Goal: Task Accomplishment & Management: Use online tool/utility

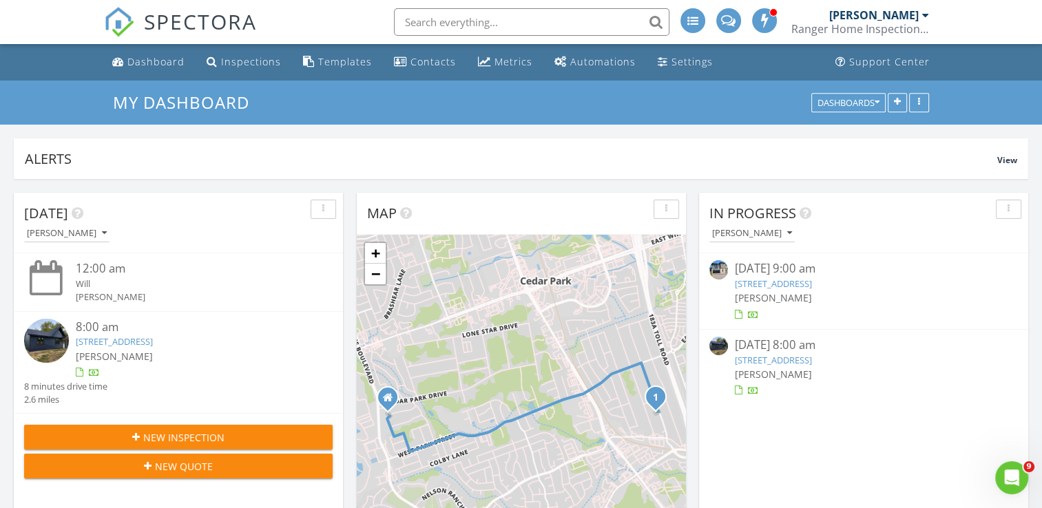
click at [712, 270] on img at bounding box center [718, 269] width 19 height 19
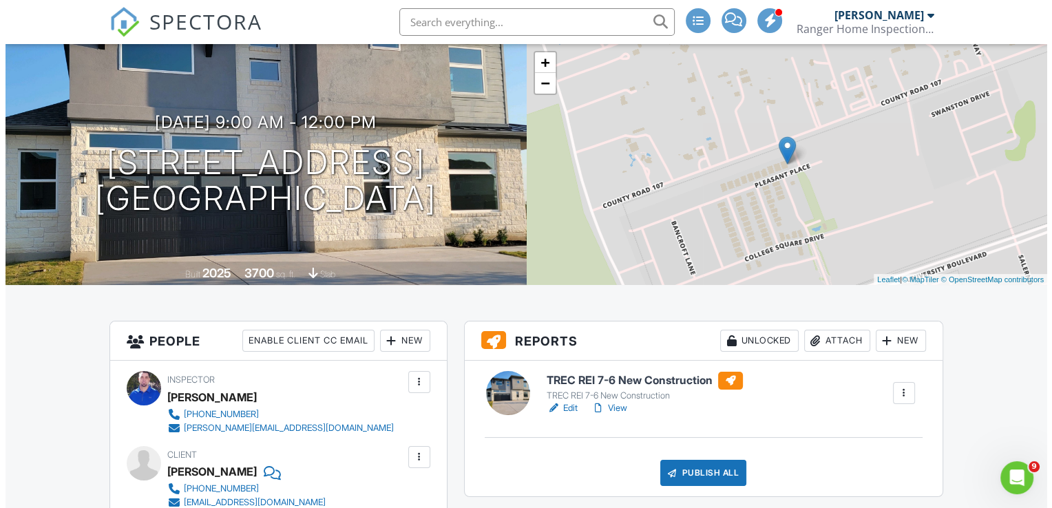
scroll to position [110, 0]
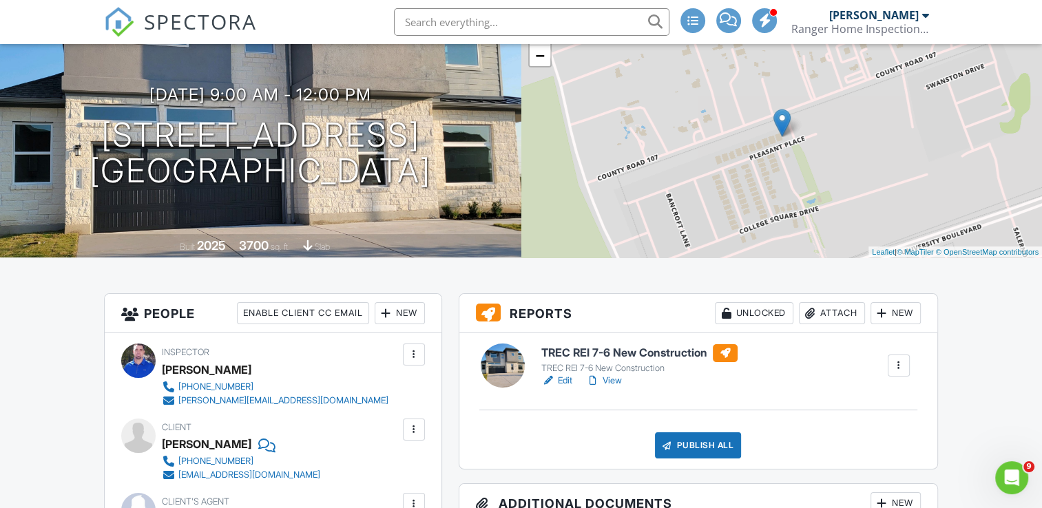
click at [719, 437] on div "Publish All" at bounding box center [698, 445] width 86 height 26
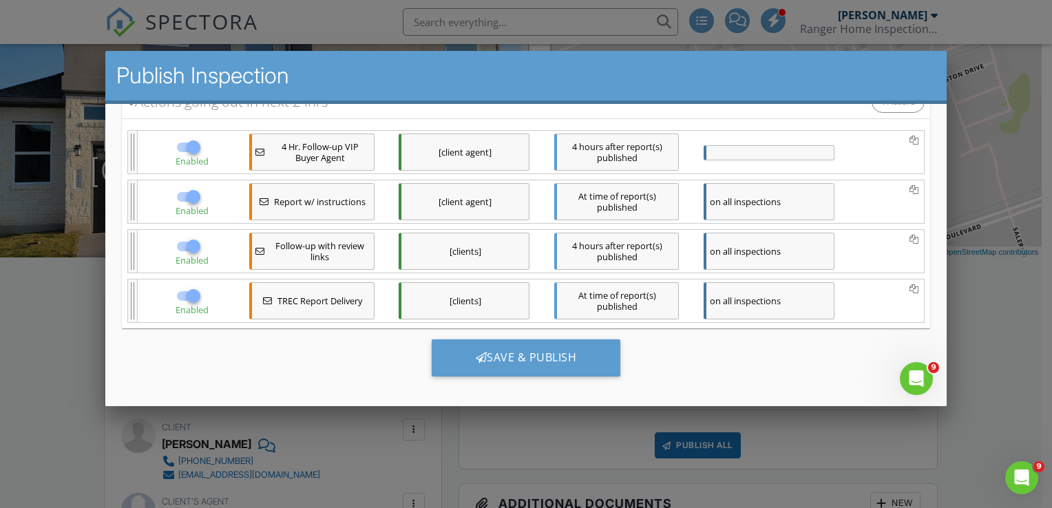
scroll to position [200, 0]
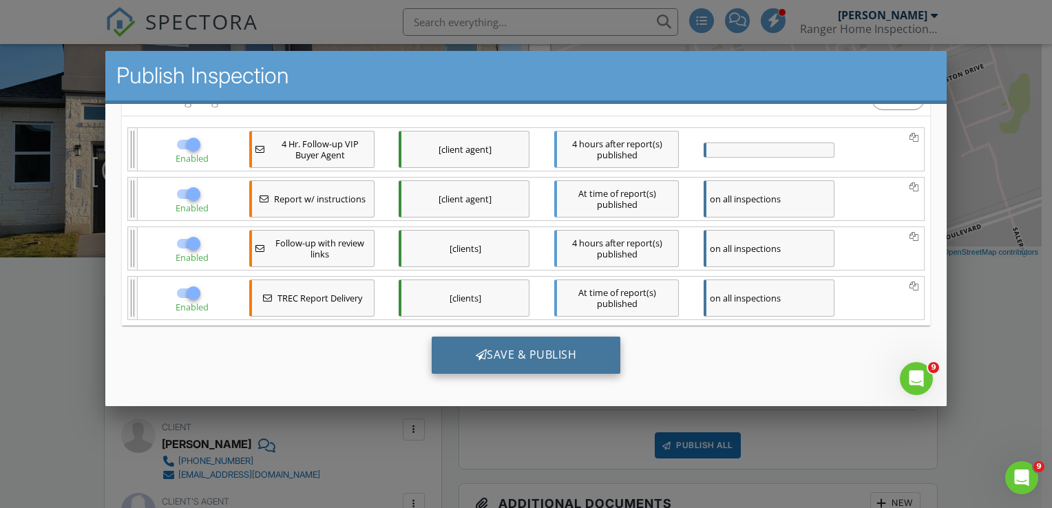
click at [545, 350] on div "Save & Publish" at bounding box center [525, 354] width 189 height 37
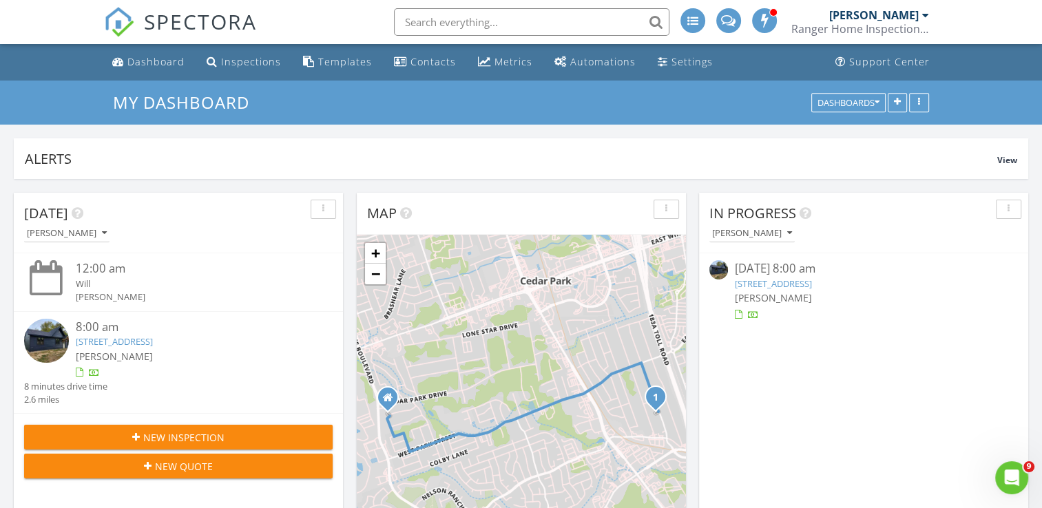
click at [716, 269] on img at bounding box center [718, 269] width 19 height 19
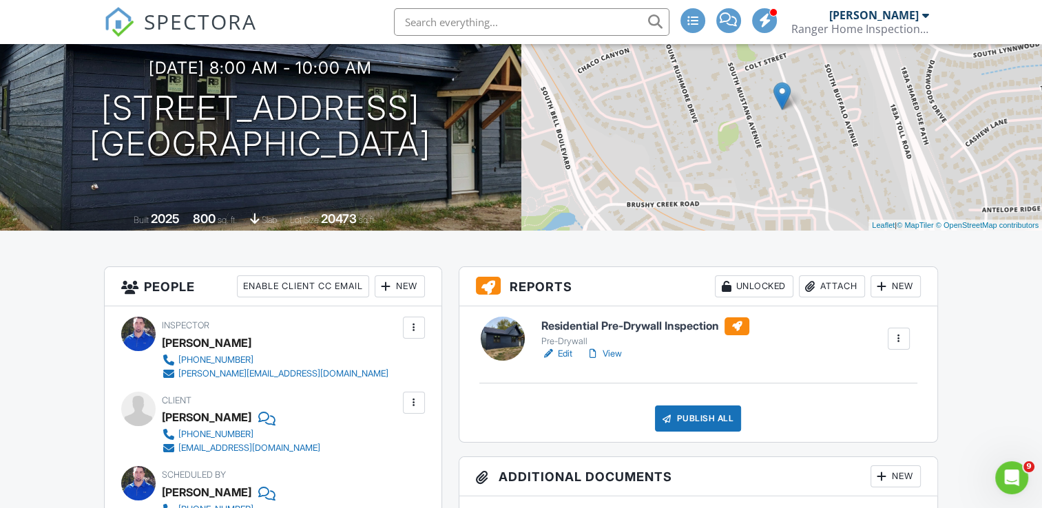
scroll to position [138, 0]
click at [563, 357] on link "Edit" at bounding box center [556, 353] width 31 height 14
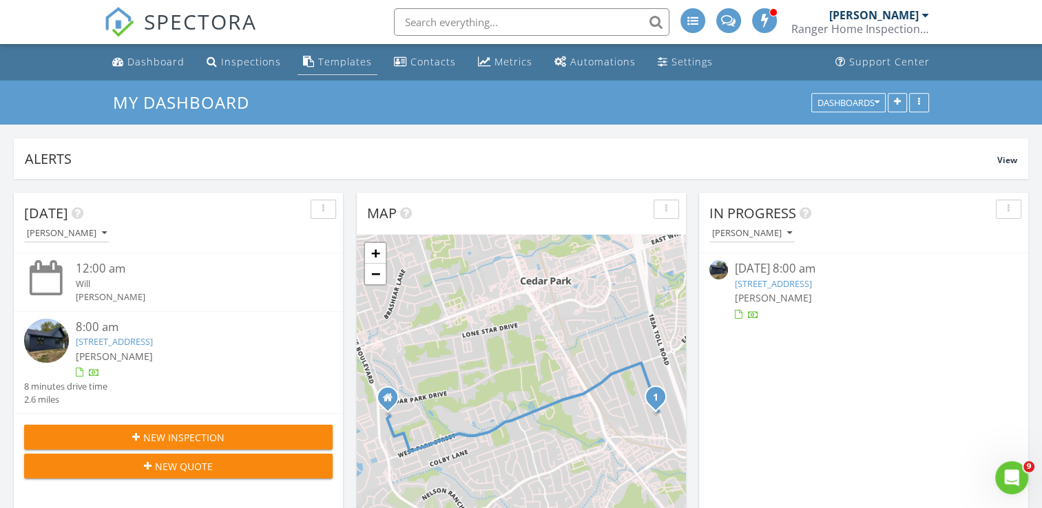
click at [330, 73] on link "Templates" at bounding box center [337, 62] width 80 height 25
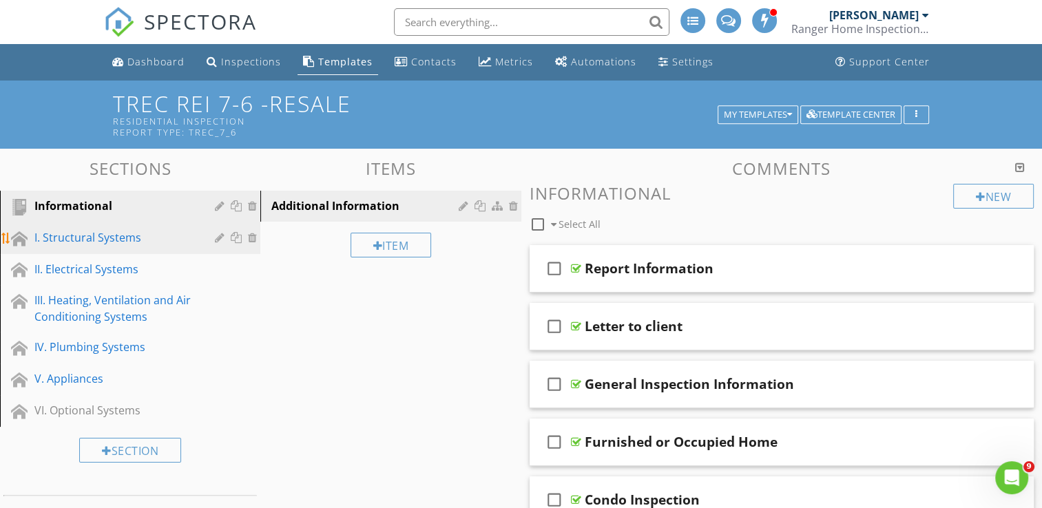
click at [121, 244] on div "I. Structural Systems" at bounding box center [114, 237] width 160 height 17
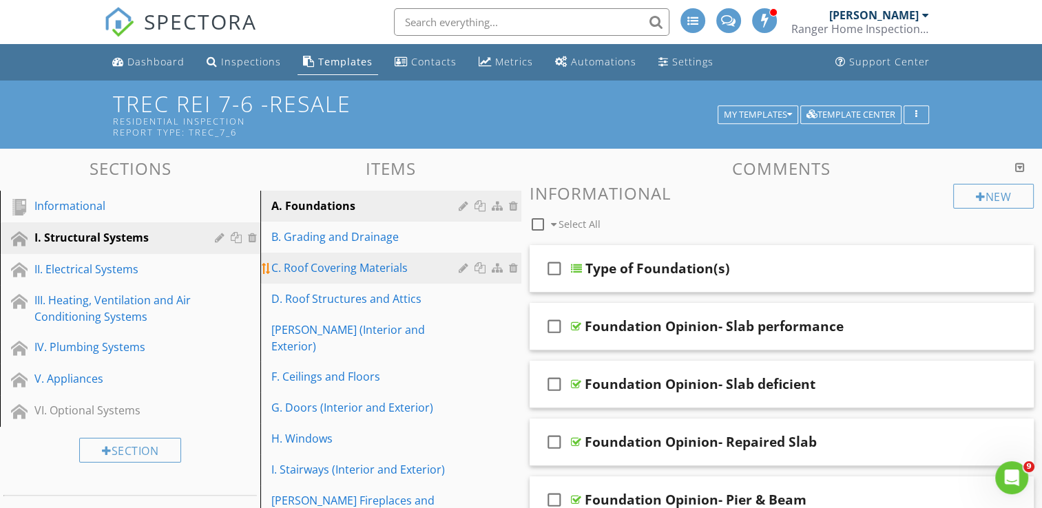
click at [333, 281] on link "C. Roof Covering Materials" at bounding box center [392, 268] width 256 height 30
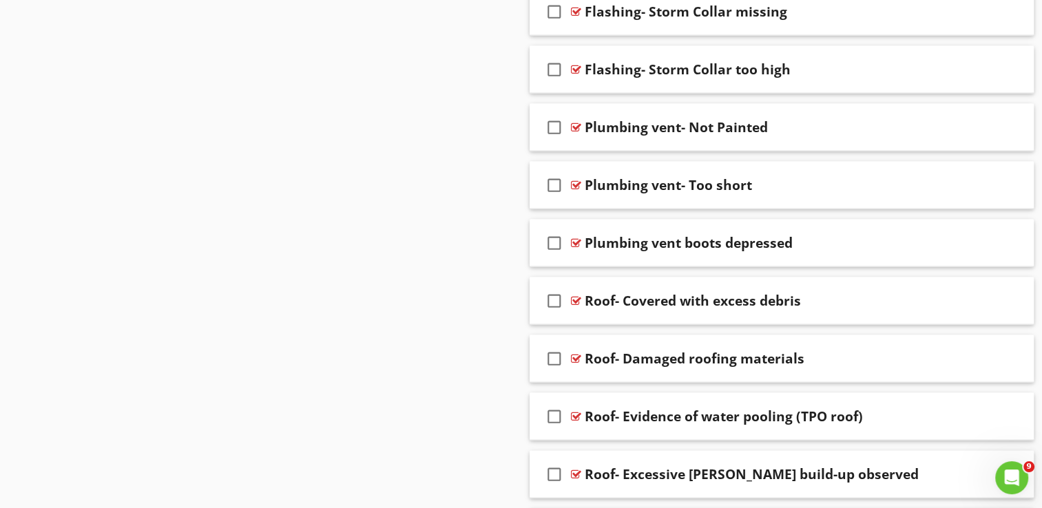
scroll to position [2809, 0]
click at [578, 237] on div at bounding box center [576, 242] width 10 height 11
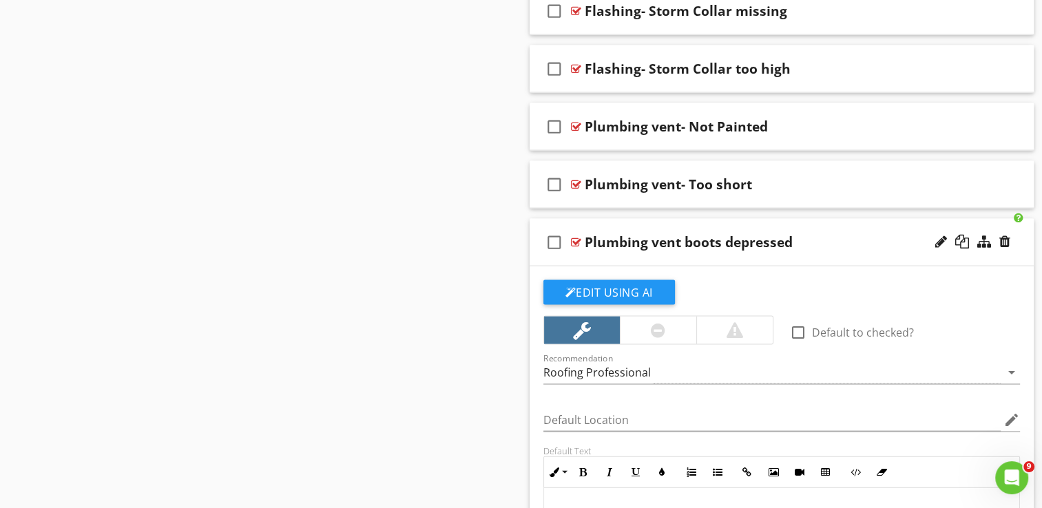
click at [492, 318] on div "Sections Informational I. Structural Systems II. Electrical Systems III. Heatin…" at bounding box center [521, 300] width 1042 height 5920
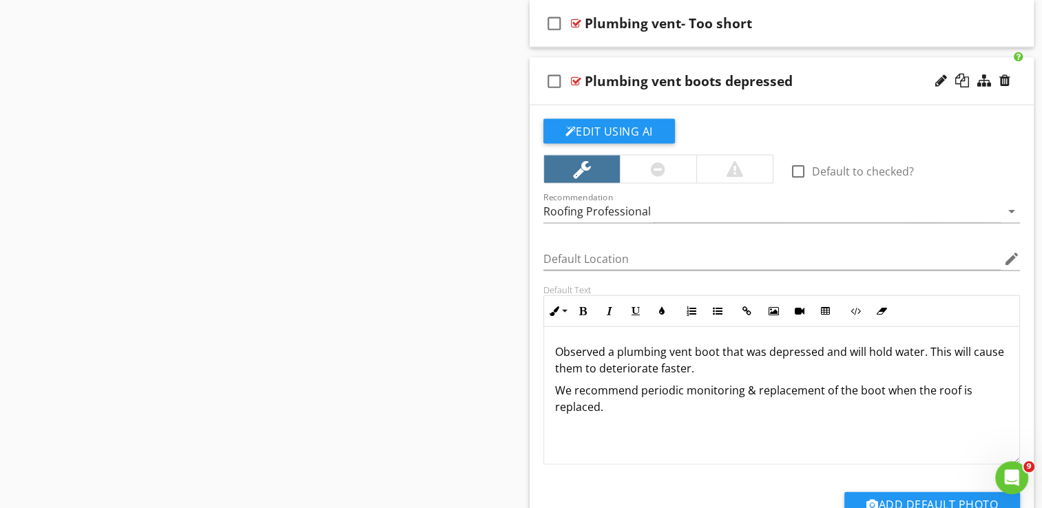
scroll to position [3084, 0]
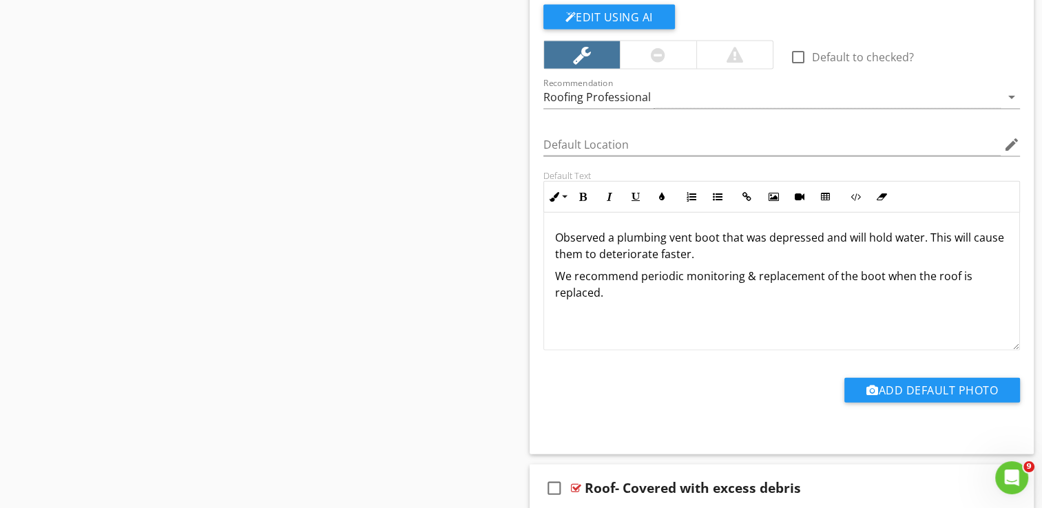
drag, startPoint x: 554, startPoint y: 231, endPoint x: 684, endPoint y: 282, distance: 139.3
click at [684, 282] on div "Observed a plumbing vent boot that was depressed and will hold water. This will…" at bounding box center [782, 282] width 476 height 138
copy div "Observed a plumbing vent boot that was depressed and will hold water. This will…"
click at [196, 118] on div "Sections Informational I. Structural Systems II. Electrical Systems III. Heatin…" at bounding box center [521, 25] width 1042 height 5920
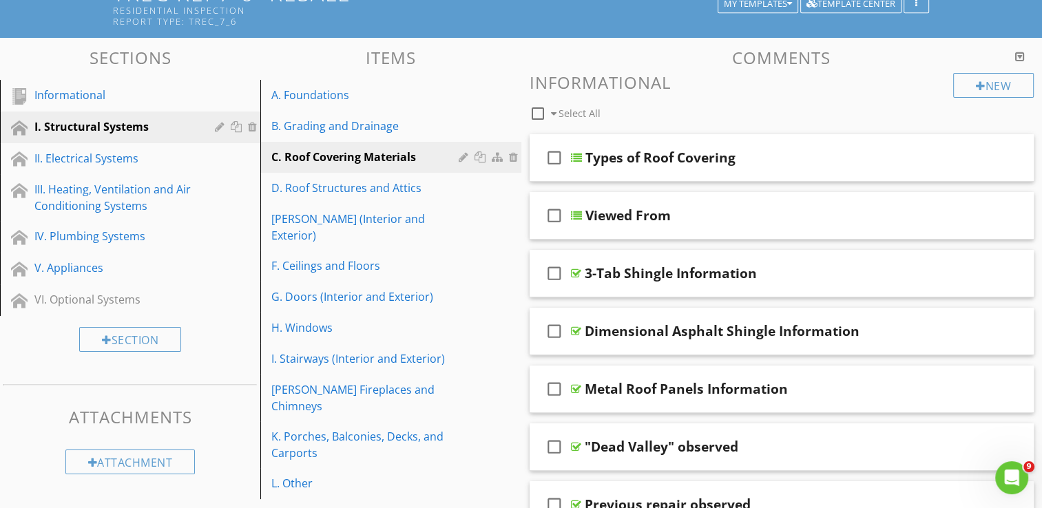
scroll to position [110, 0]
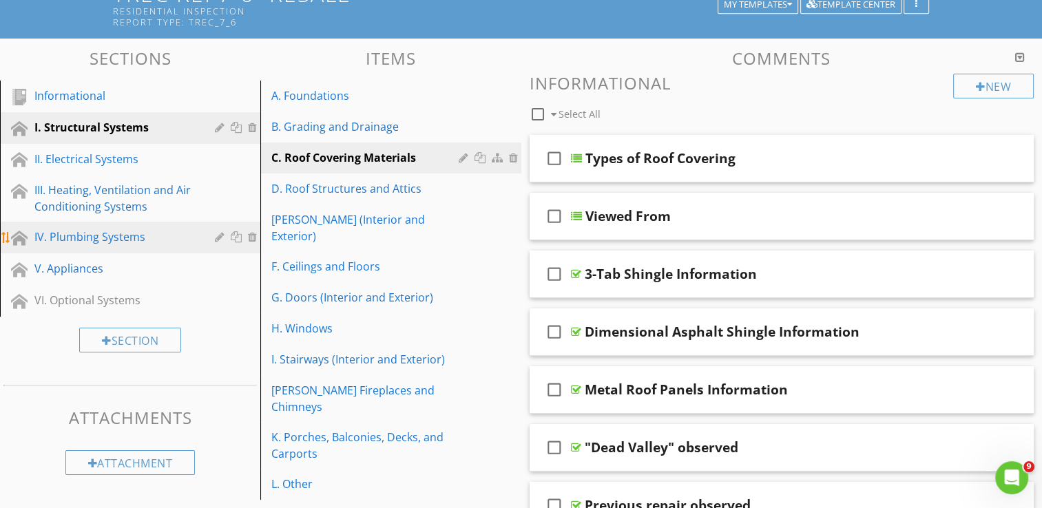
click at [117, 243] on div "IV. Plumbing Systems" at bounding box center [114, 237] width 160 height 17
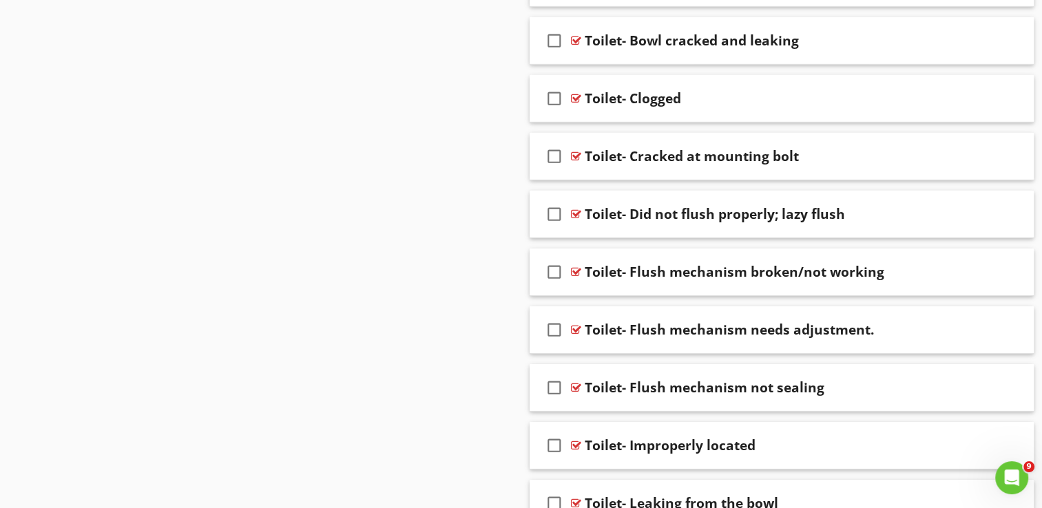
scroll to position [4378, 0]
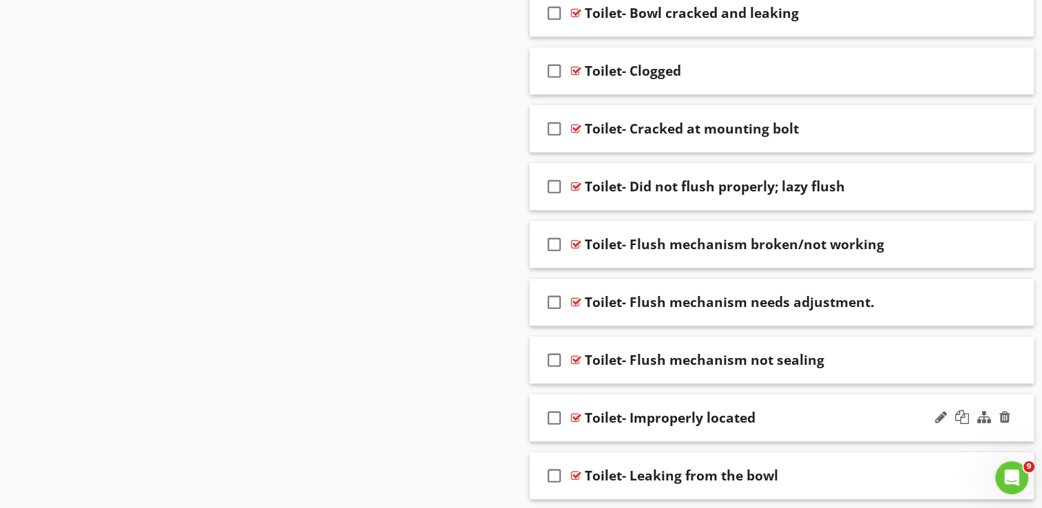
click at [572, 412] on div at bounding box center [576, 417] width 10 height 11
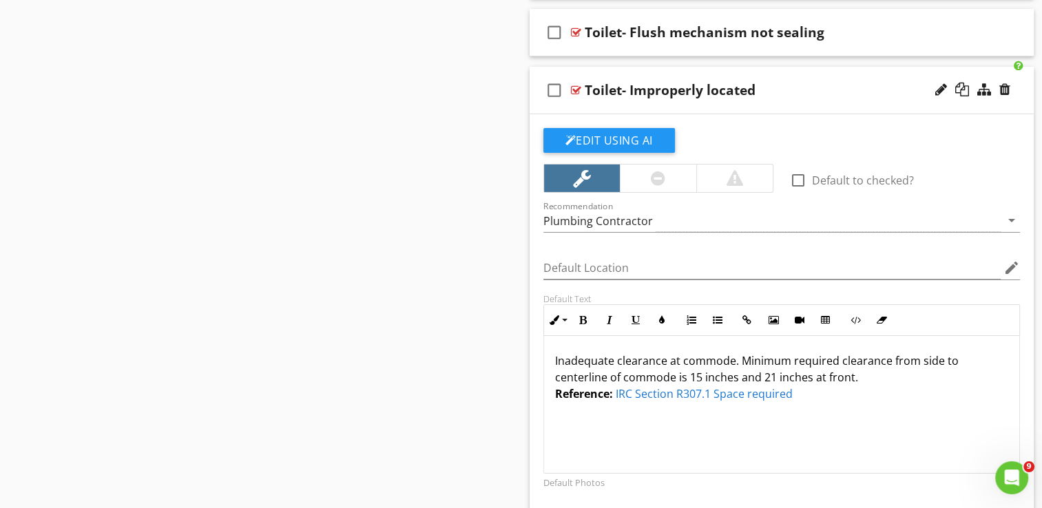
scroll to position [4736, 0]
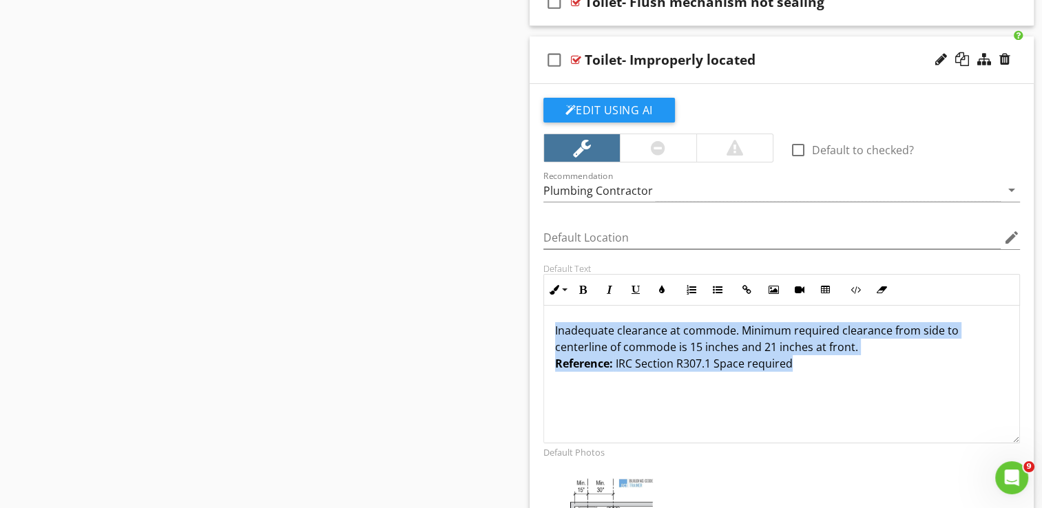
drag, startPoint x: 551, startPoint y: 319, endPoint x: 827, endPoint y: 354, distance: 278.3
click at [827, 354] on div "Inadequate clearance at commode. Minimum required clearance from side to center…" at bounding box center [782, 375] width 476 height 138
copy p "Inadequate clearance at commode. Minimum required clearance from side to center…"
click at [671, 390] on div "Inadequate clearance at commode. Minimum required clearance from side to center…" at bounding box center [782, 375] width 476 height 138
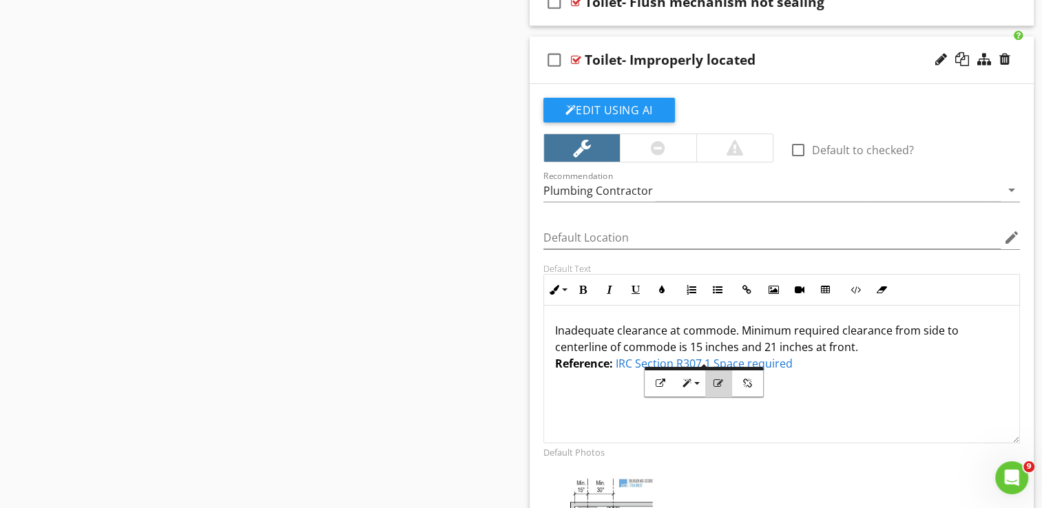
click at [724, 382] on button "Edit Link" at bounding box center [718, 383] width 26 height 26
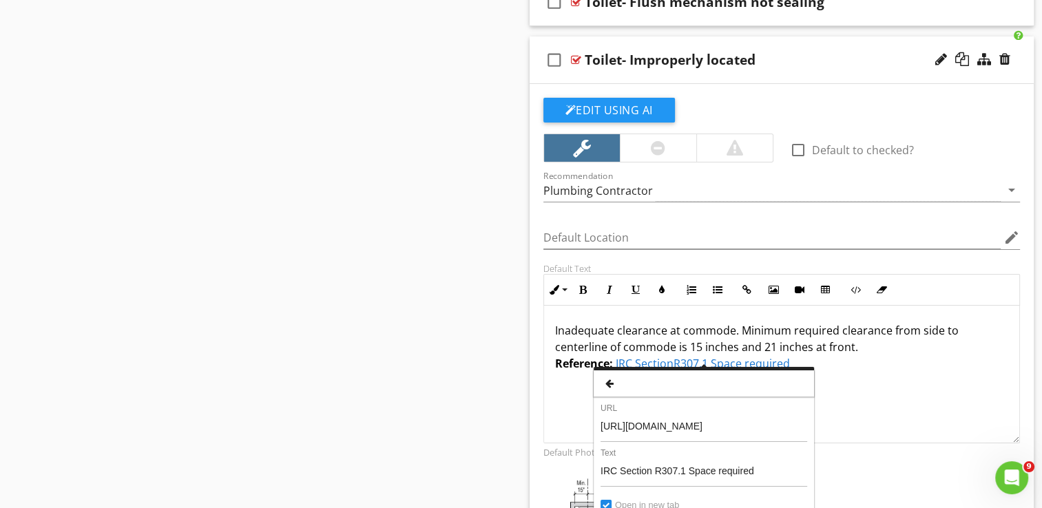
scroll to position [0, 265]
click at [642, 430] on input "[URL][DOMAIN_NAME]" at bounding box center [703, 425] width 207 height 33
drag, startPoint x: 735, startPoint y: 421, endPoint x: 606, endPoint y: 426, distance: 128.9
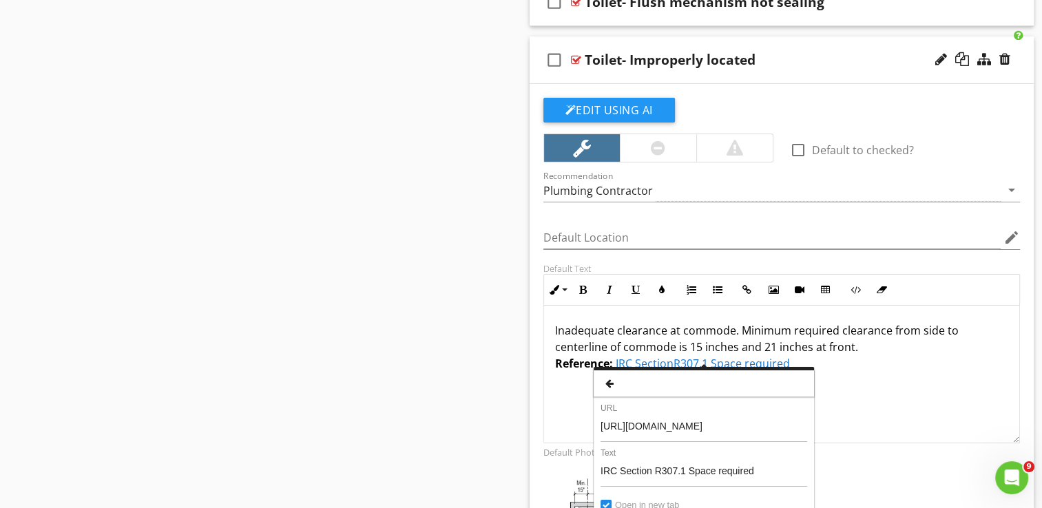
click at [606, 426] on input "[URL][DOMAIN_NAME]" at bounding box center [703, 425] width 207 height 33
click at [602, 425] on input "[URL][DOMAIN_NAME]" at bounding box center [703, 425] width 207 height 33
drag, startPoint x: 602, startPoint y: 425, endPoint x: 805, endPoint y: 425, distance: 203.8
click at [805, 425] on input "[URL][DOMAIN_NAME]" at bounding box center [703, 425] width 207 height 33
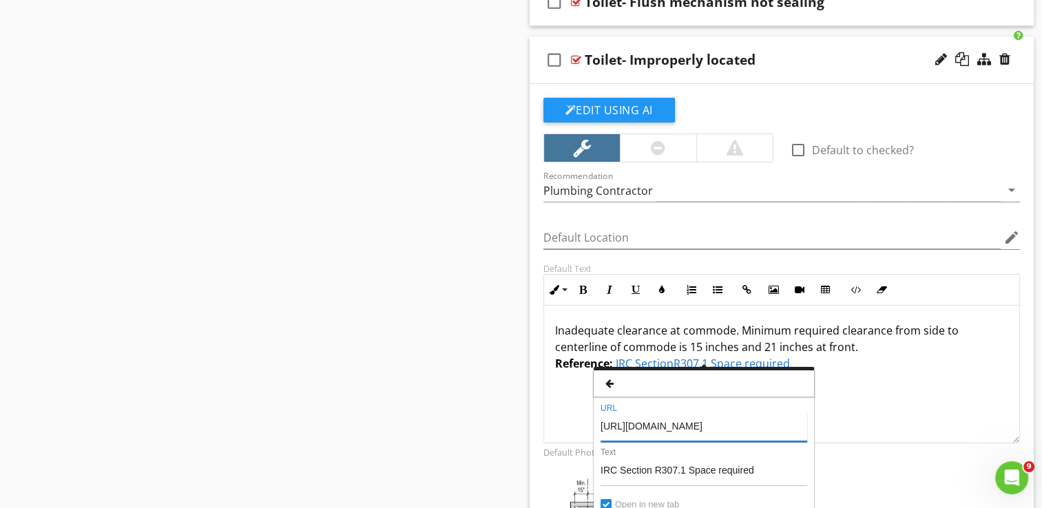
scroll to position [0, 0]
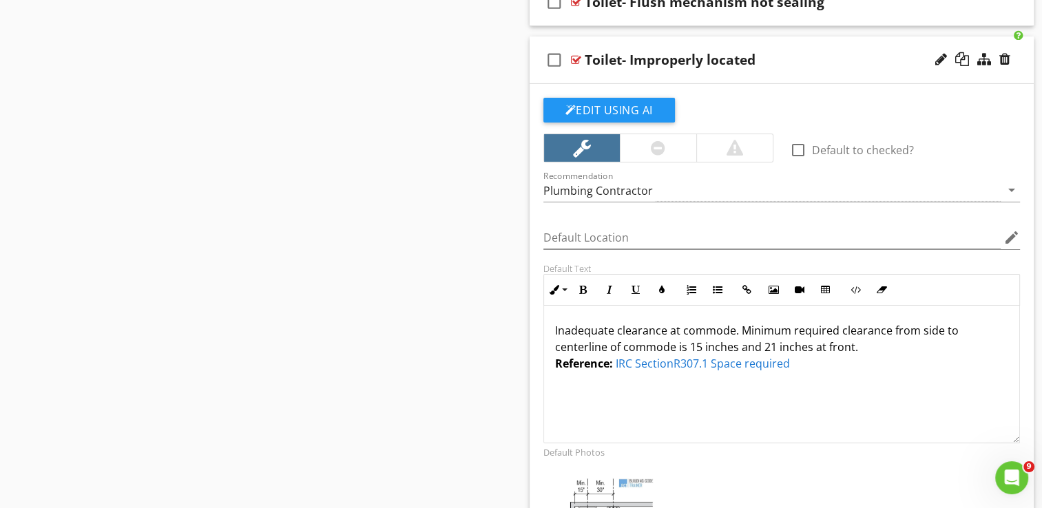
click at [329, 285] on div "Sections Informational I. Structural Systems II. Electrical Systems III. Heatin…" at bounding box center [521, 485] width 1042 height 10146
click at [276, 229] on div "Sections Informational I. Structural Systems II. Electrical Systems III. Heatin…" at bounding box center [521, 485] width 1042 height 10146
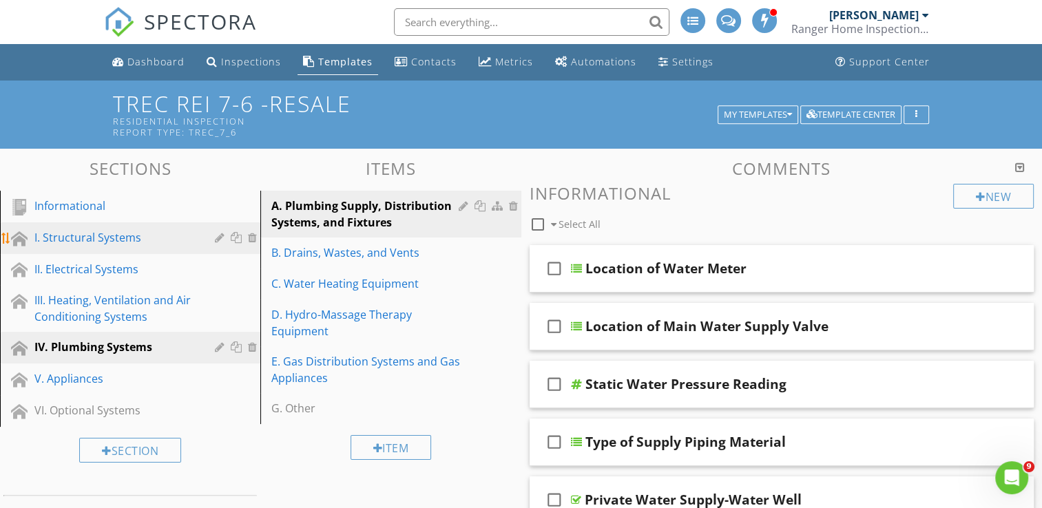
click at [94, 246] on link "I. Structural Systems" at bounding box center [132, 238] width 256 height 32
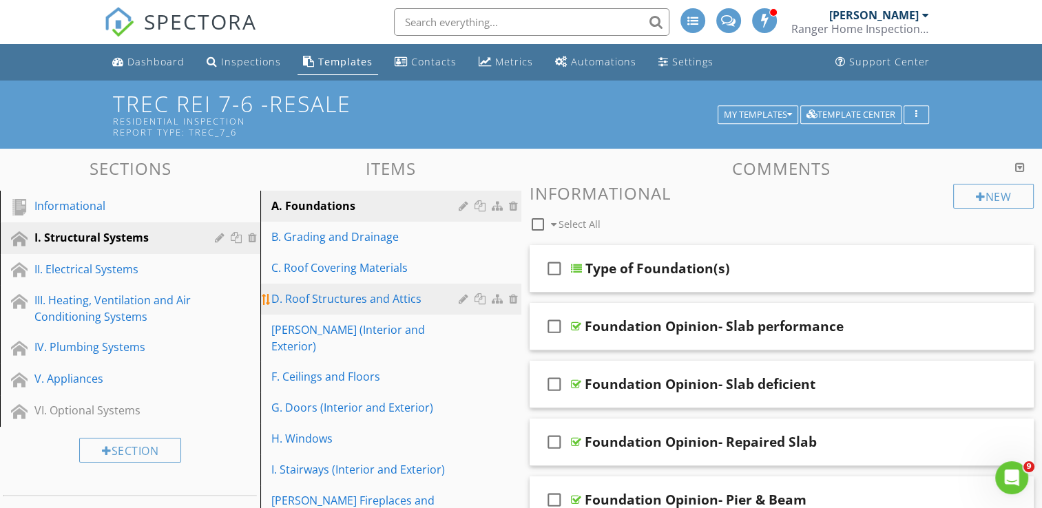
click at [316, 299] on div "D. Roof Structures and Attics" at bounding box center [366, 299] width 191 height 17
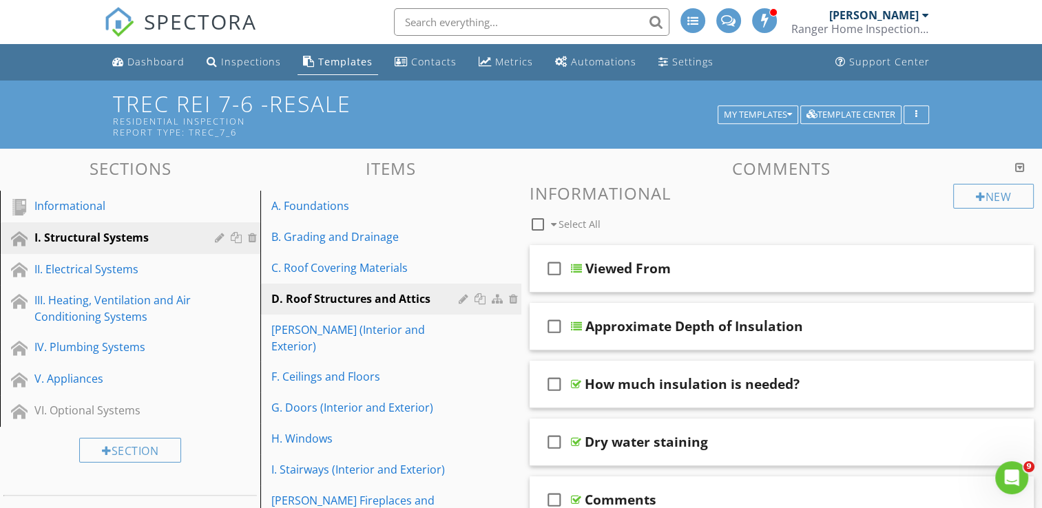
click at [550, 163] on h3 "Comments" at bounding box center [781, 168] width 505 height 19
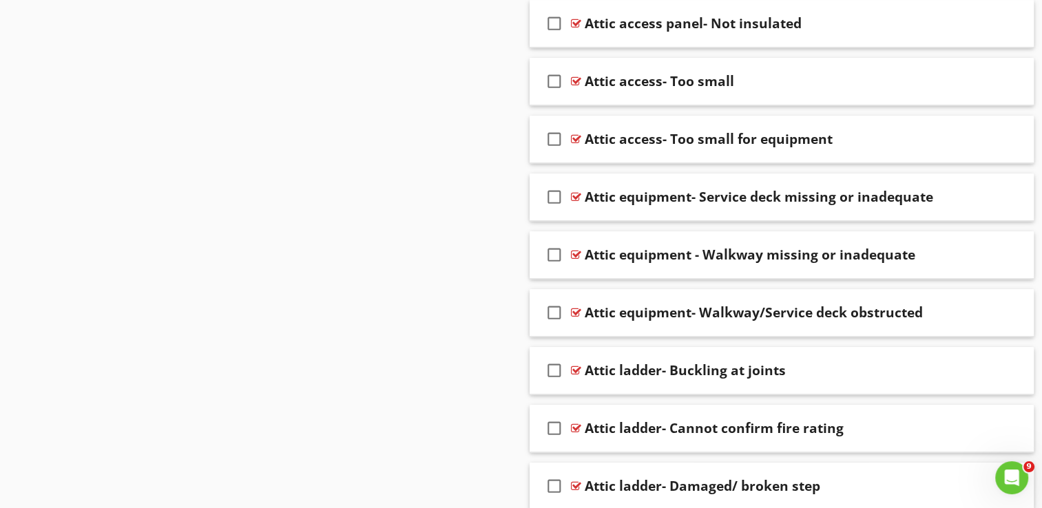
scroll to position [1157, 0]
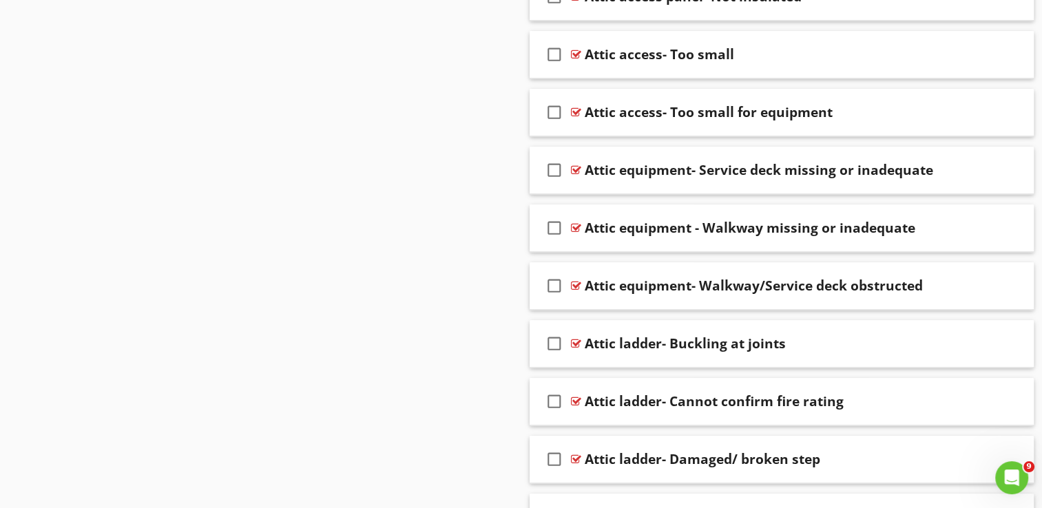
click at [550, 163] on icon "check_box_outline_blank" at bounding box center [554, 170] width 22 height 33
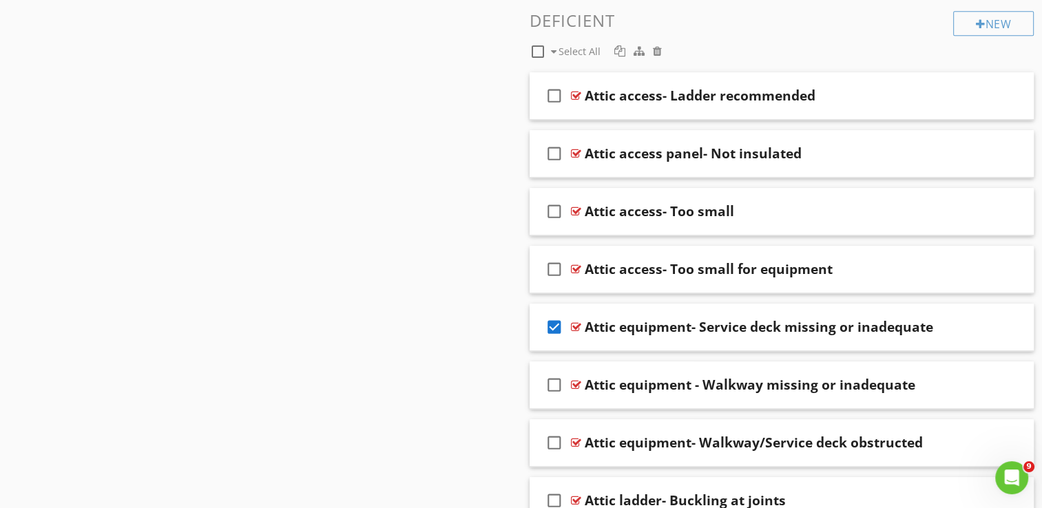
scroll to position [991, 0]
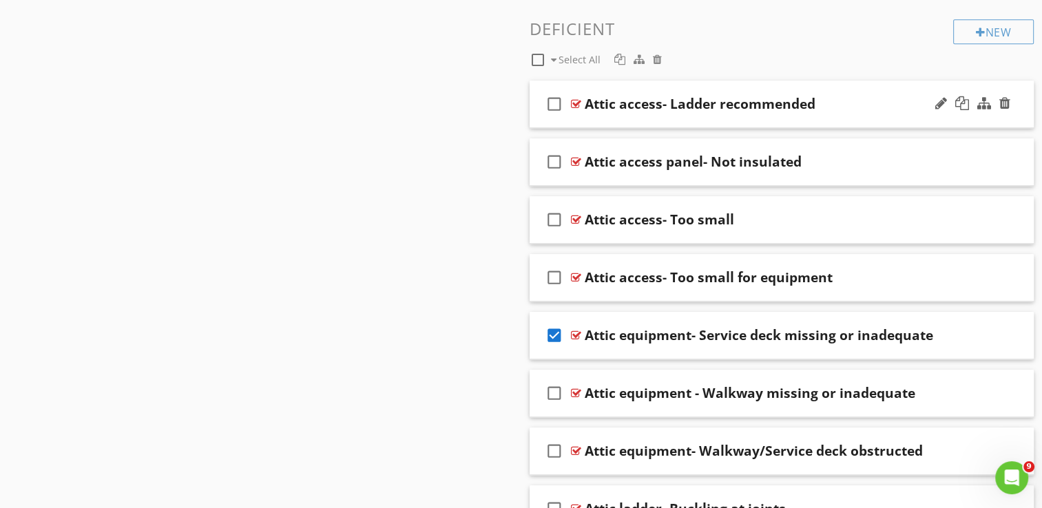
click at [574, 99] on div at bounding box center [576, 103] width 10 height 11
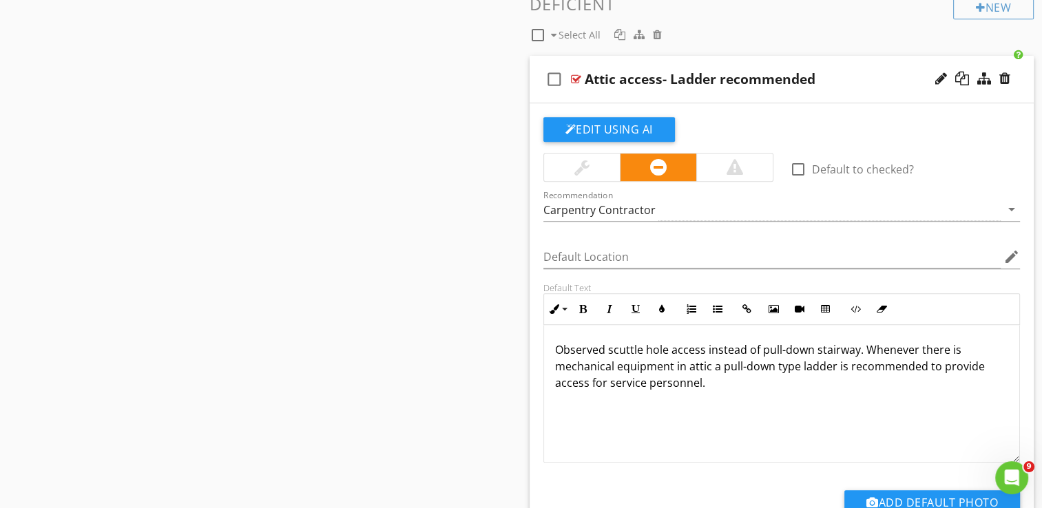
scroll to position [1019, 0]
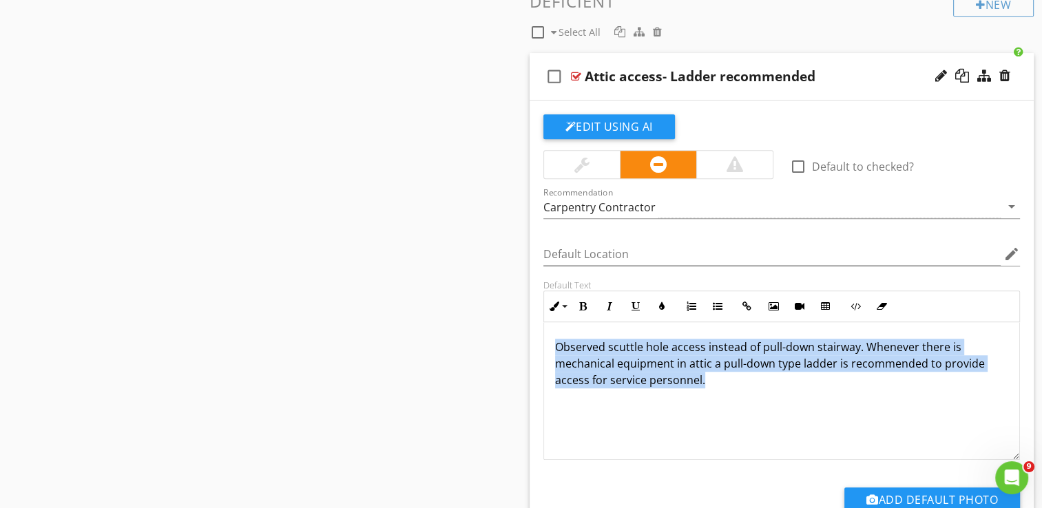
drag, startPoint x: 553, startPoint y: 346, endPoint x: 754, endPoint y: 379, distance: 204.4
click at [754, 379] on div "Observed scuttle hole access instead of pull-down stairway. Whenever there is m…" at bounding box center [782, 391] width 476 height 138
copy p "Observed scuttle hole access instead of pull-down stairway. Whenever there is m…"
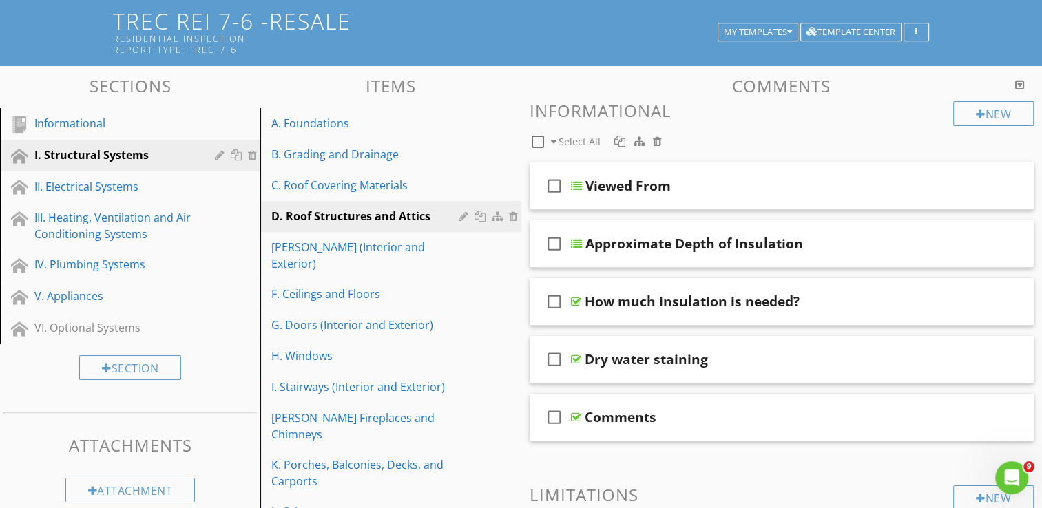
scroll to position [83, 0]
click at [322, 348] on div "H. Windows" at bounding box center [366, 356] width 191 height 17
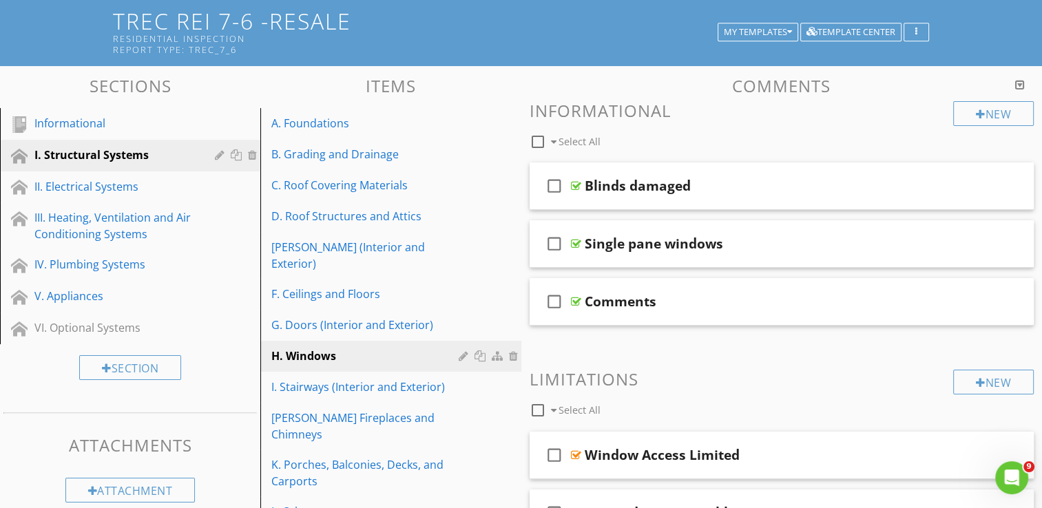
click at [694, 370] on h3 "Limitations" at bounding box center [781, 379] width 505 height 19
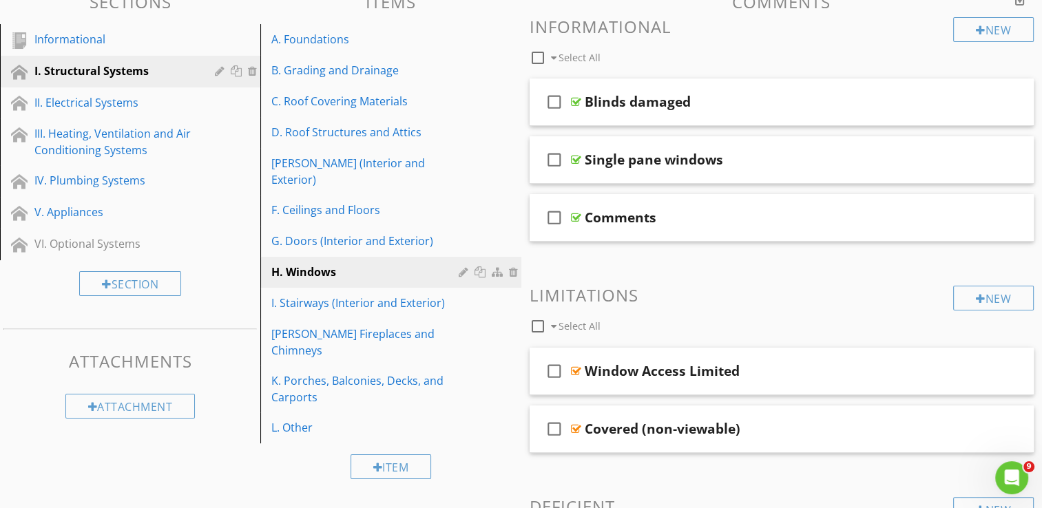
scroll to position [165, 0]
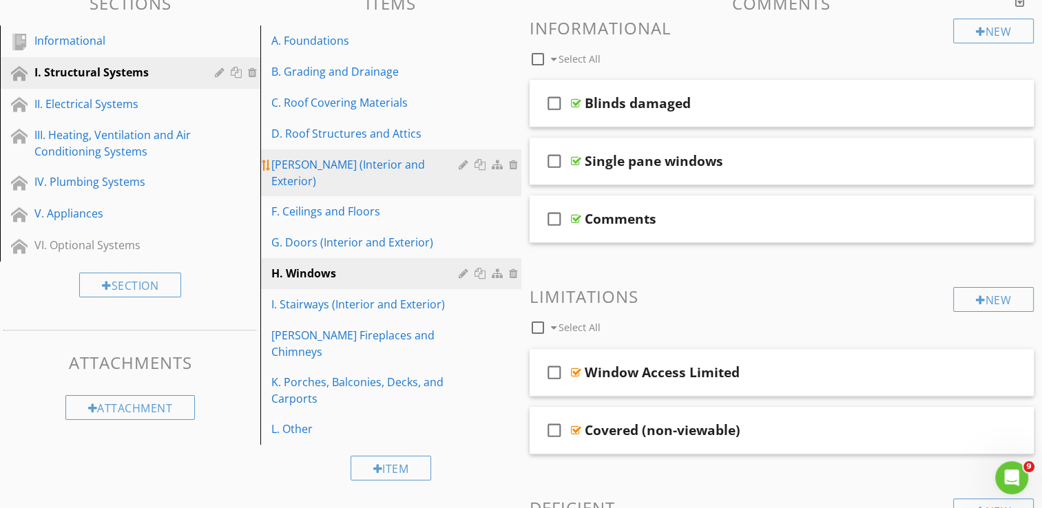
click at [359, 176] on link "[PERSON_NAME] (Interior and Exterior)" at bounding box center [392, 172] width 256 height 47
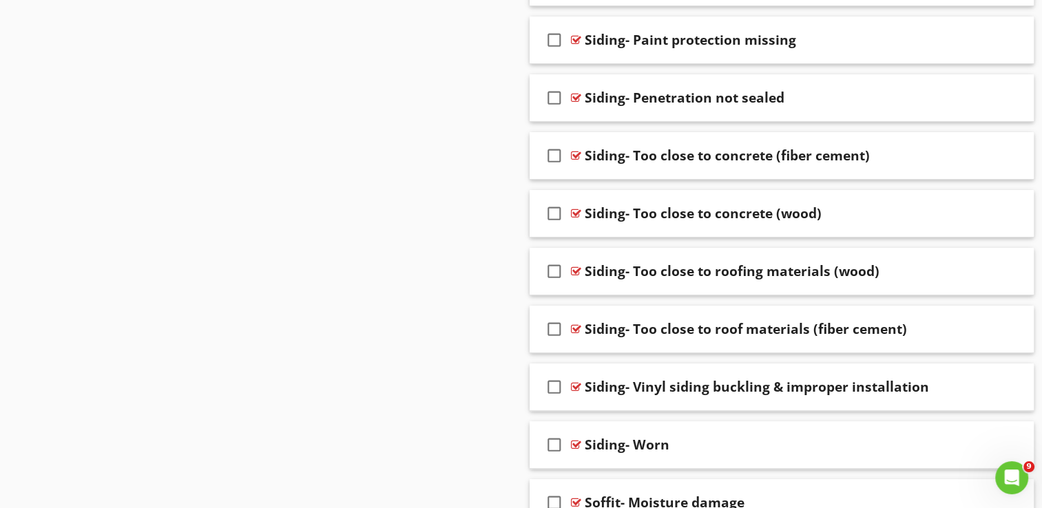
scroll to position [5452, 0]
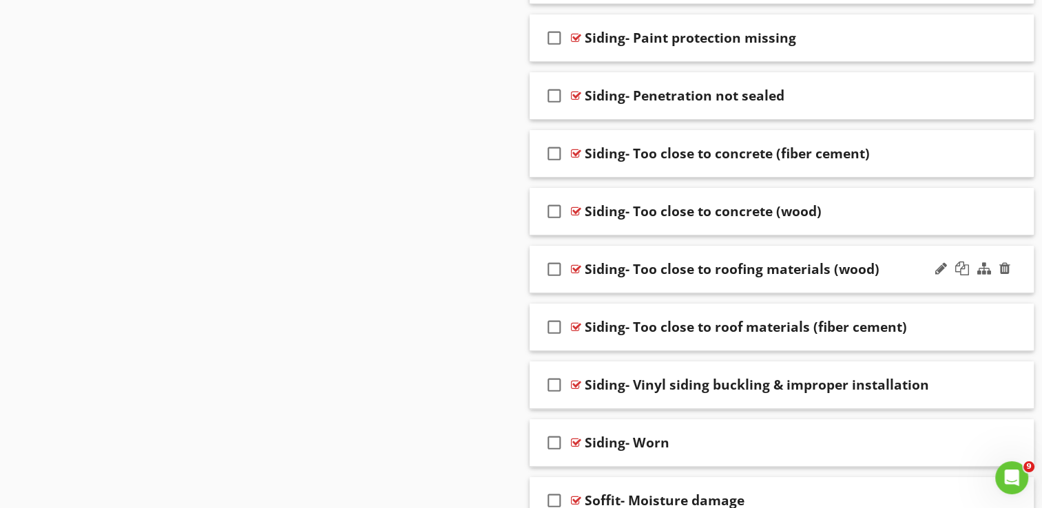
click at [576, 264] on div at bounding box center [576, 269] width 10 height 11
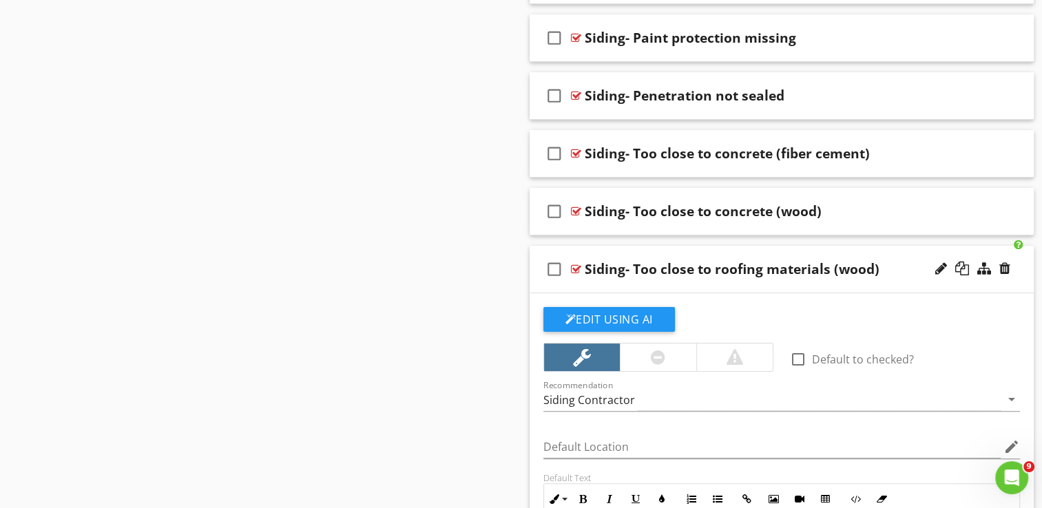
click at [880, 313] on div "Edit Using AI" at bounding box center [781, 325] width 477 height 36
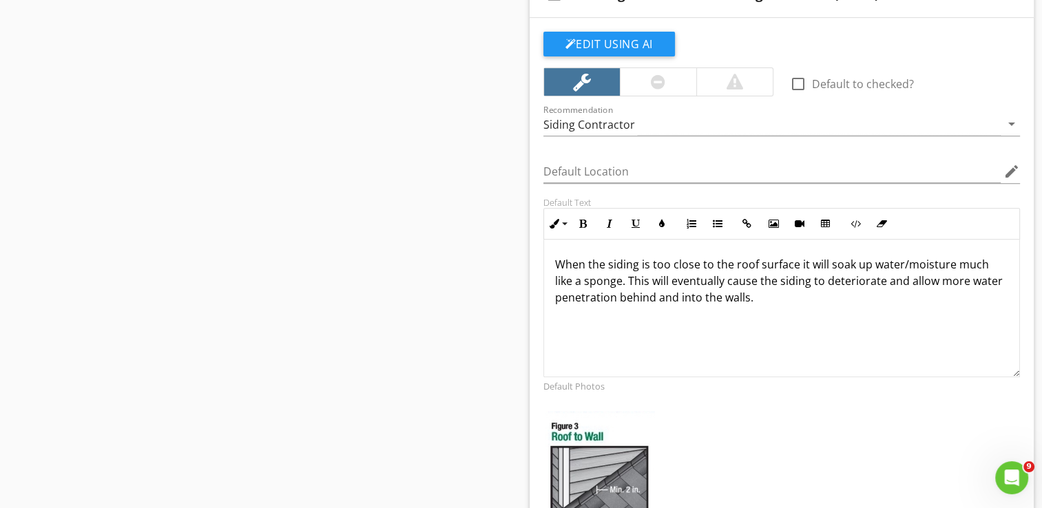
scroll to position [5700, 0]
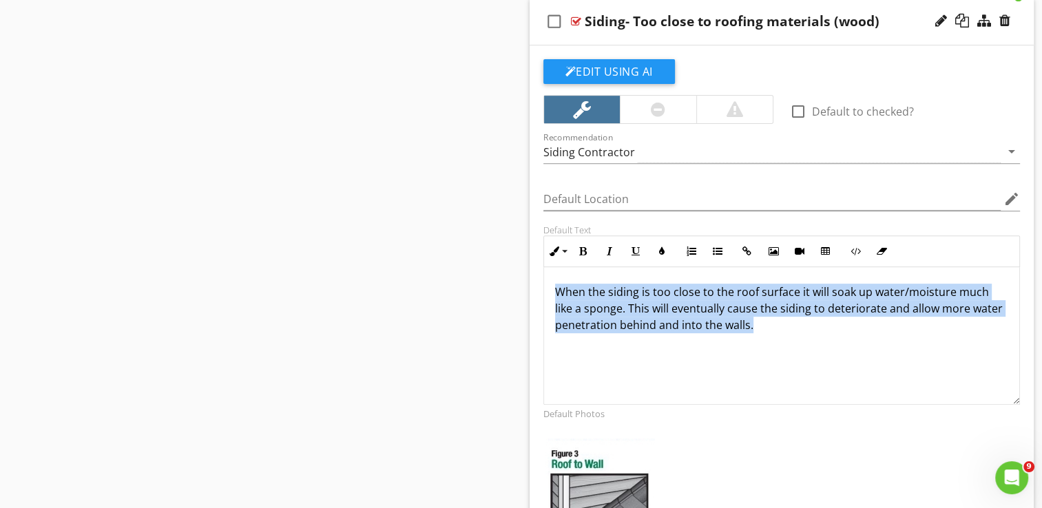
drag, startPoint x: 551, startPoint y: 279, endPoint x: 818, endPoint y: 319, distance: 269.4
click at [818, 319] on div "When the siding is too close to the roof surface it will soak up water/moisture…" at bounding box center [782, 336] width 476 height 138
copy p "When the siding is too close to the roof surface it will soak up water/moisture…"
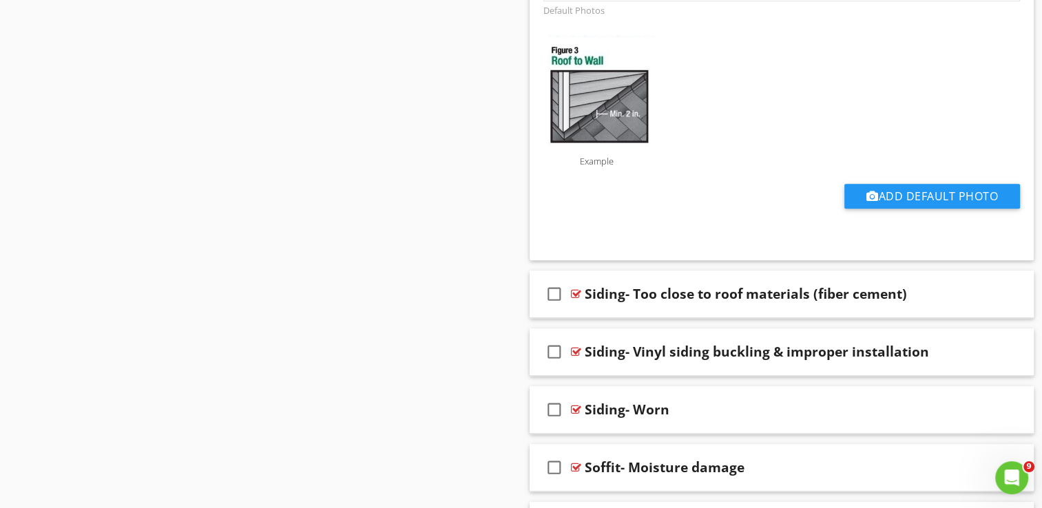
scroll to position [6141, 0]
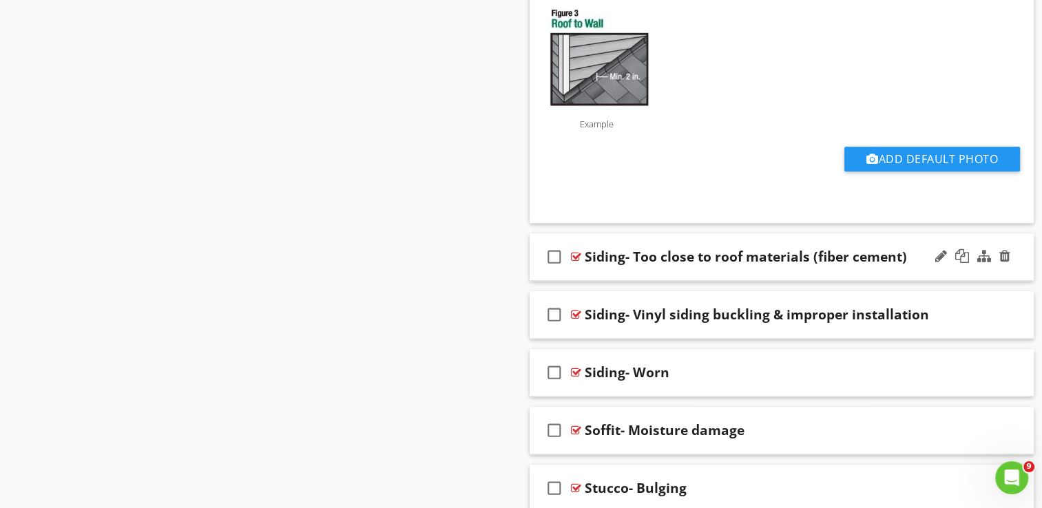
click at [571, 251] on div at bounding box center [576, 256] width 10 height 11
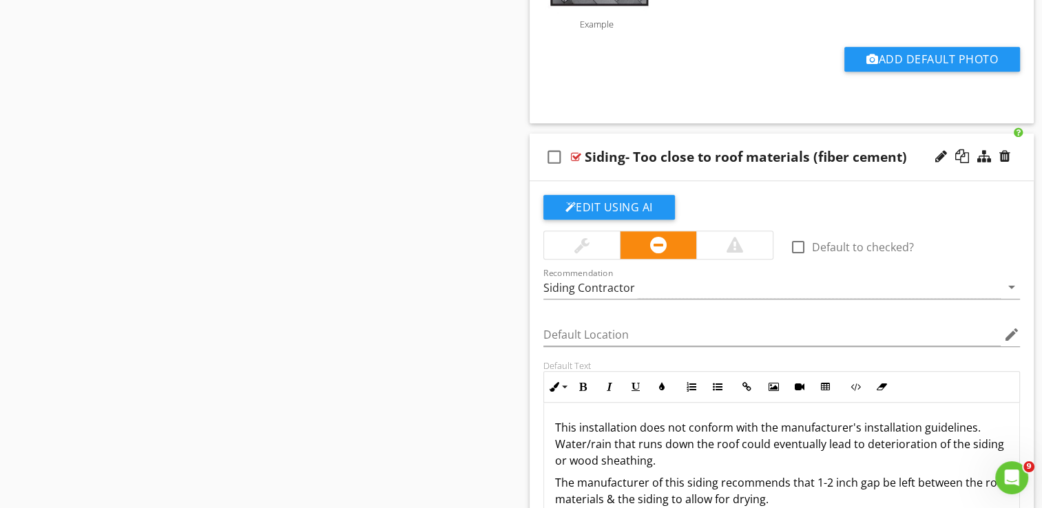
scroll to position [6196, 0]
